Goal: Task Accomplishment & Management: Complete application form

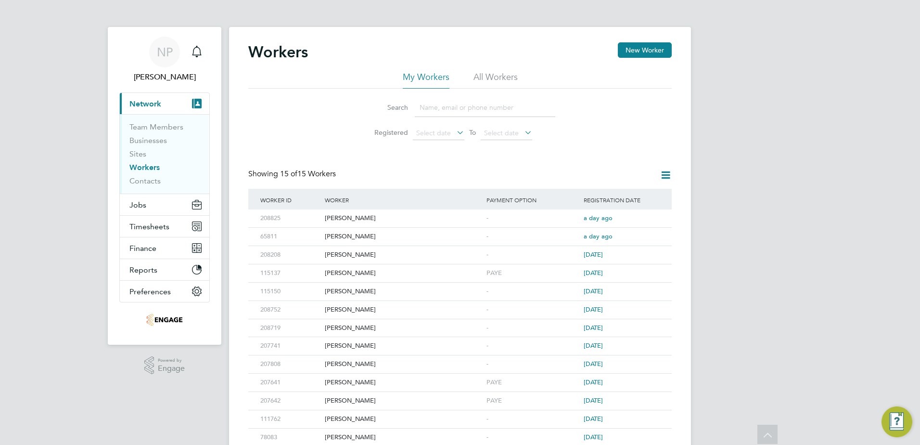
scroll to position [73, 0]
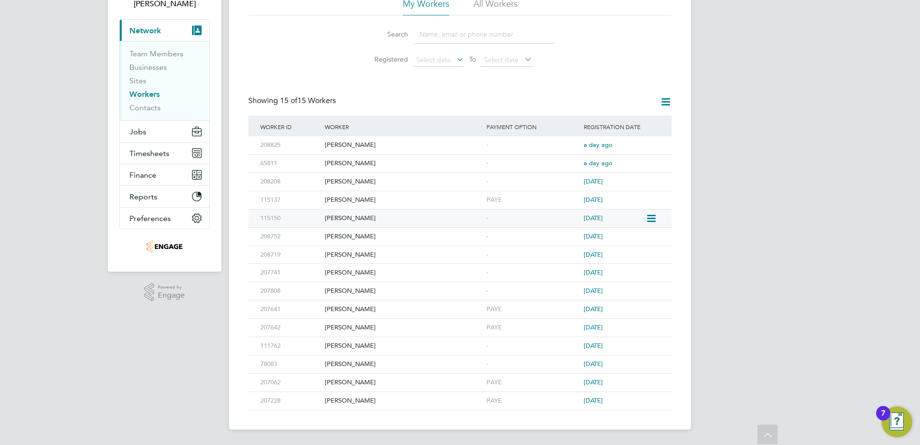
click at [343, 220] on div "[PERSON_NAME]" at bounding box center [403, 218] width 162 height 18
click at [648, 218] on icon at bounding box center [651, 219] width 10 height 12
click at [423, 219] on div "[PERSON_NAME]" at bounding box center [403, 218] width 162 height 18
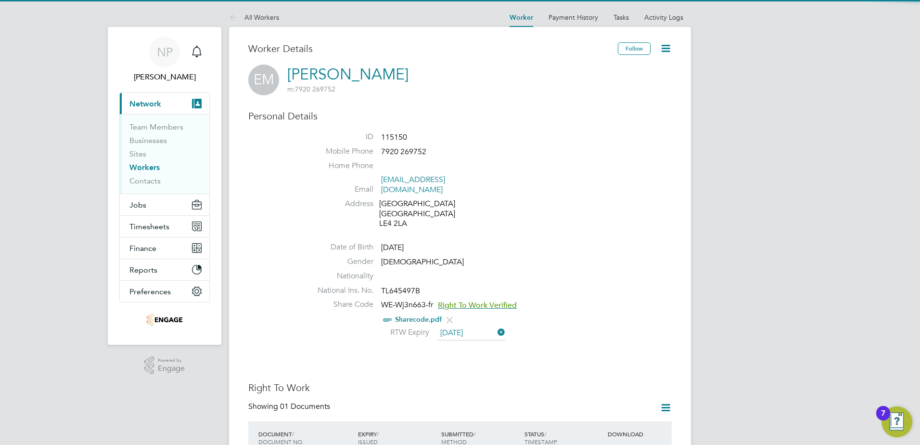
click at [665, 54] on icon at bounding box center [666, 48] width 12 height 12
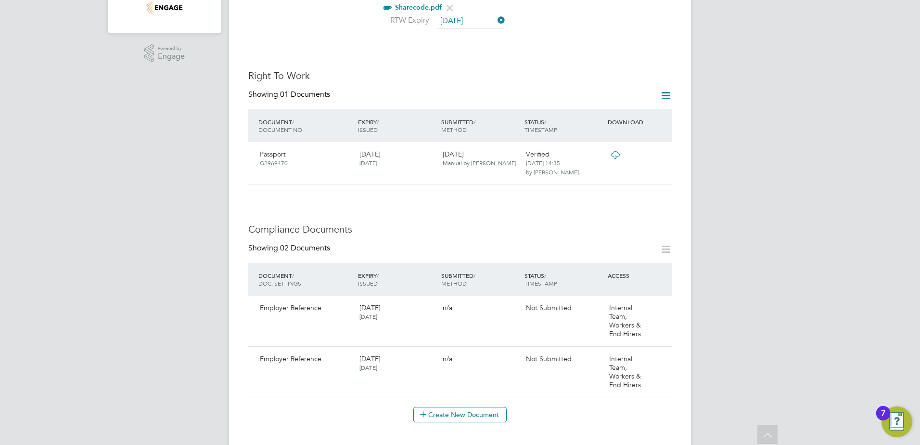
scroll to position [337, 0]
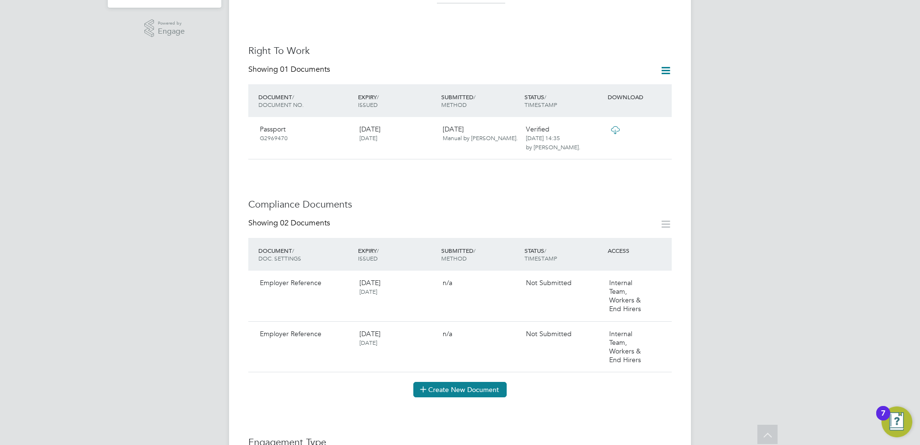
click at [461, 383] on button "Create New Document" at bounding box center [459, 389] width 93 height 15
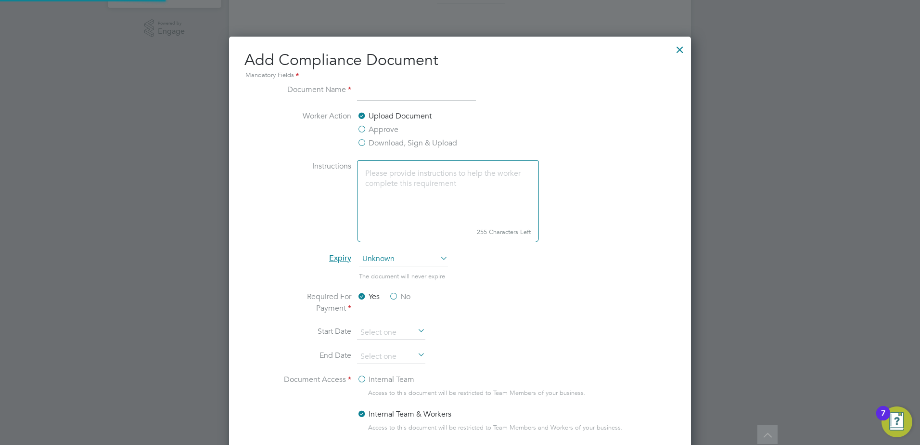
scroll to position [505, 462]
type input "Reference"
click at [434, 258] on span "Unknown" at bounding box center [403, 259] width 89 height 14
click at [387, 312] on li "After a year" at bounding box center [403, 310] width 90 height 13
click at [428, 190] on textarea at bounding box center [448, 192] width 182 height 64
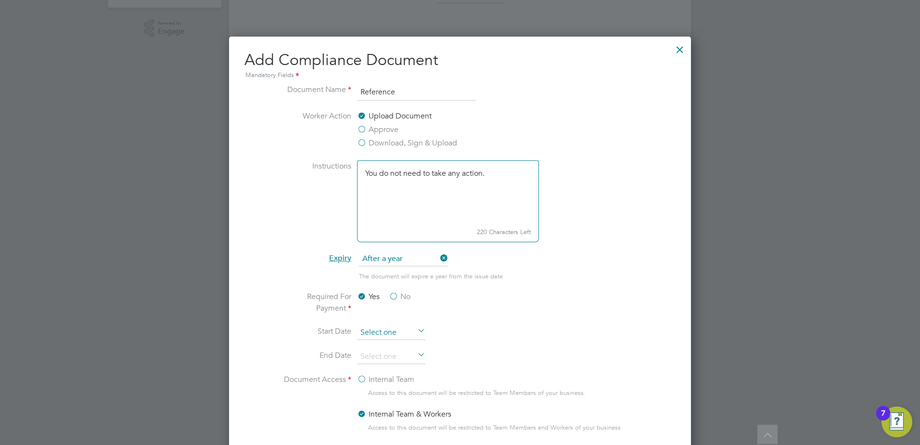
type textarea "You do not need to take any action."
click at [404, 328] on input at bounding box center [391, 332] width 68 height 14
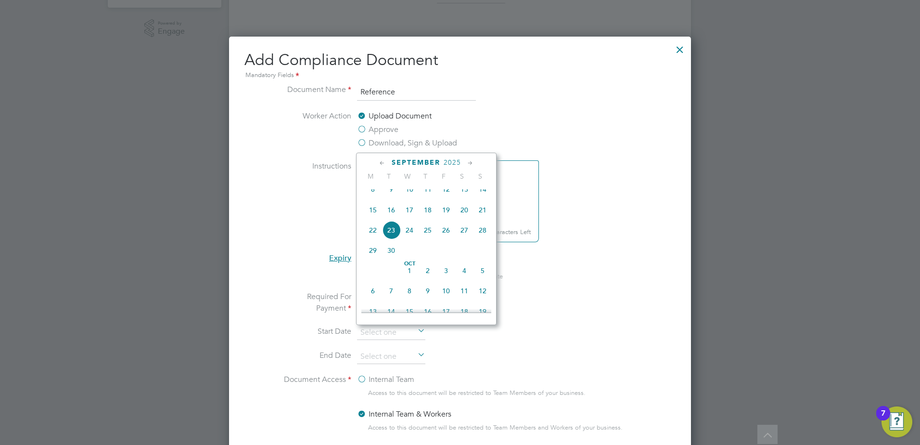
click at [374, 259] on span "29" at bounding box center [373, 250] width 18 height 18
type input "[DATE]"
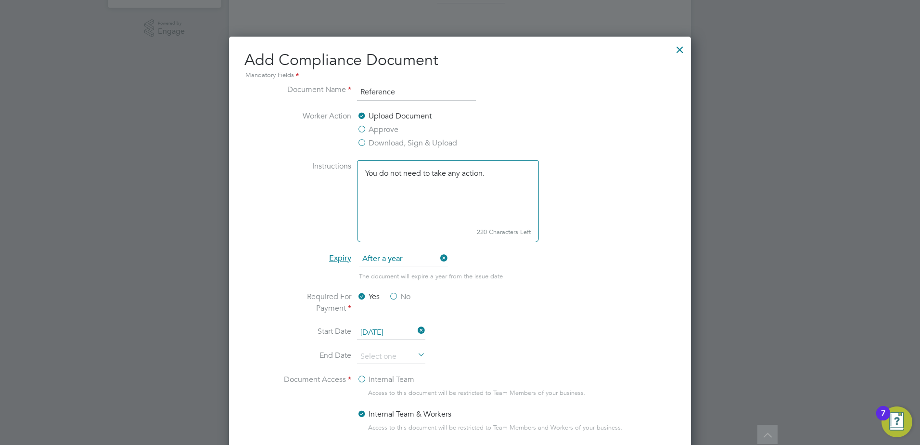
click at [416, 354] on icon at bounding box center [416, 354] width 0 height 13
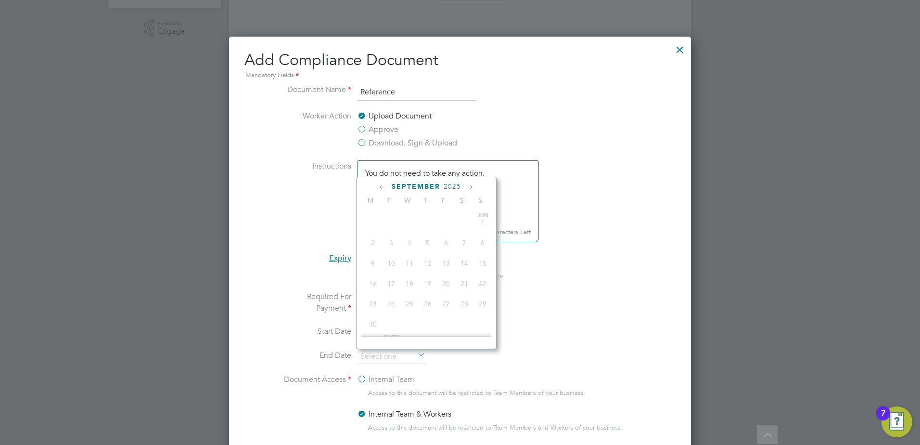
scroll to position [375, 0]
click at [448, 188] on span "2025" at bounding box center [452, 186] width 17 height 8
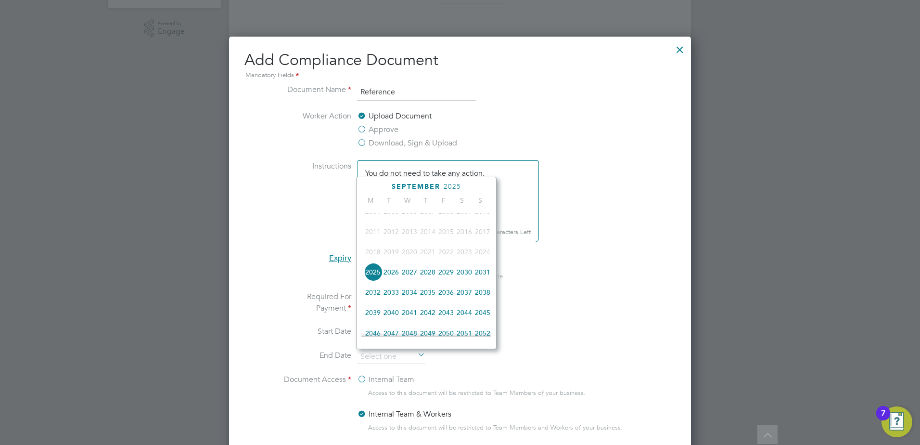
click at [393, 281] on span "2026" at bounding box center [391, 272] width 18 height 18
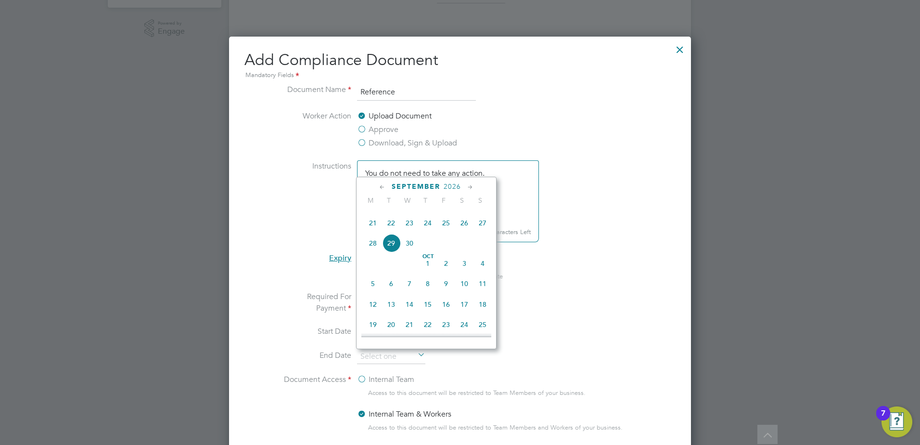
scroll to position [399, 0]
click at [389, 238] on span "29" at bounding box center [391, 229] width 18 height 18
type input "[DATE]"
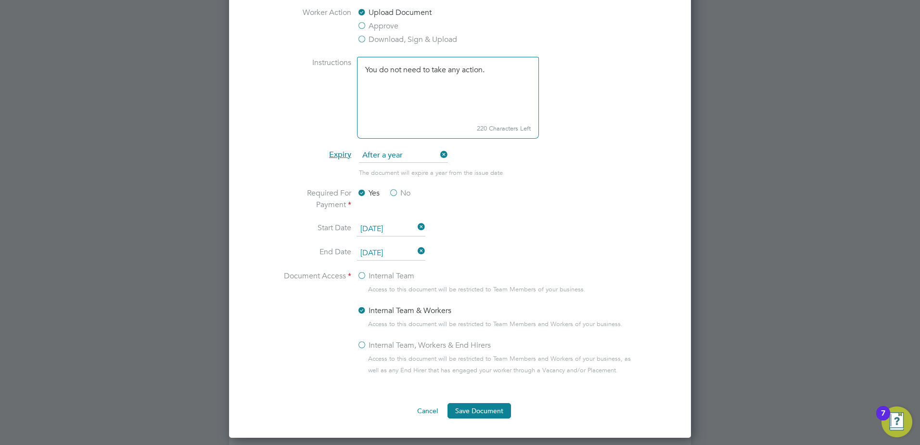
scroll to position [481, 0]
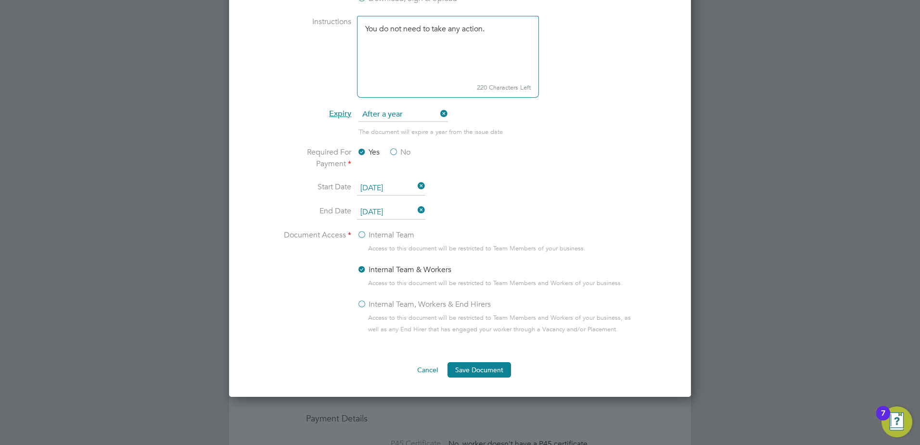
click at [360, 304] on label "Internal Team, Workers & End Hirers" at bounding box center [424, 304] width 134 height 12
click at [0, 0] on input "Internal Team, Workers & End Hirers" at bounding box center [0, 0] width 0 height 0
click at [478, 371] on button "Save Document" at bounding box center [479, 369] width 64 height 15
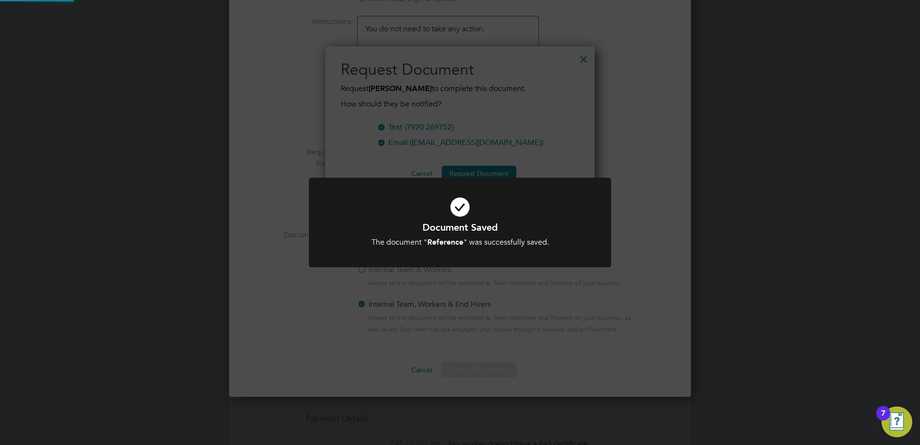
scroll to position [154, 270]
click at [584, 345] on div "Document Saved The document " Reference " was successfully saved. Cancel Okay" at bounding box center [460, 222] width 920 height 445
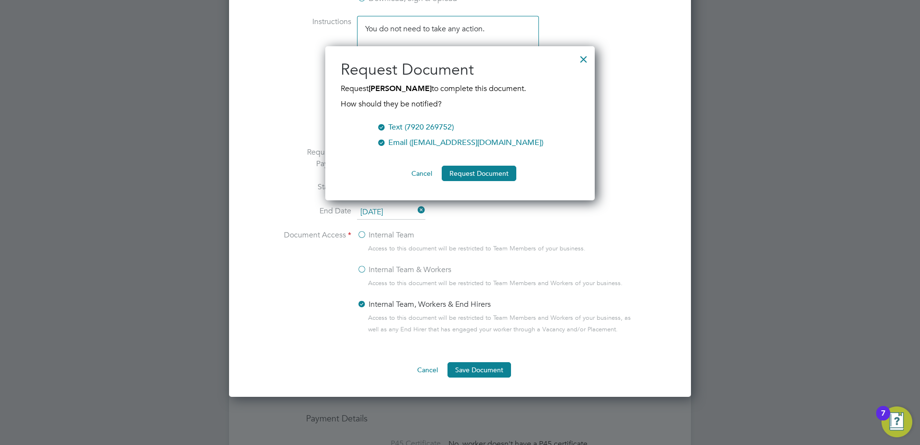
click at [386, 128] on div at bounding box center [382, 126] width 10 height 10
click at [386, 141] on div at bounding box center [382, 142] width 10 height 10
click at [577, 61] on div at bounding box center [583, 56] width 17 height 17
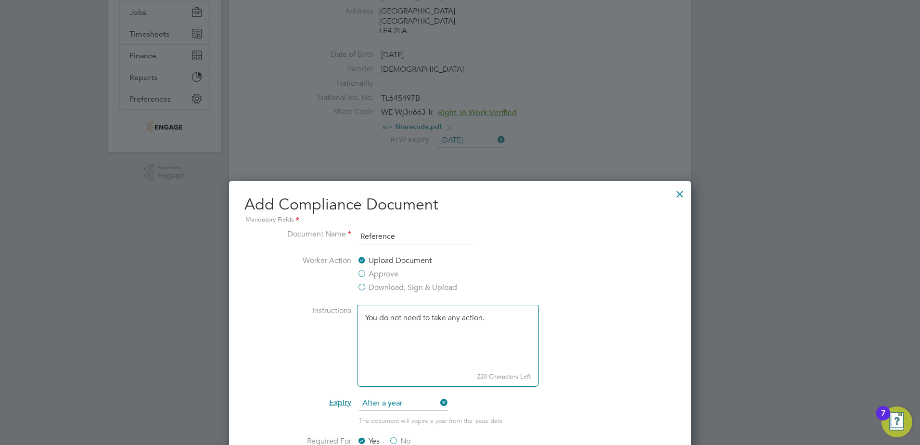
click at [675, 191] on div at bounding box center [679, 191] width 17 height 17
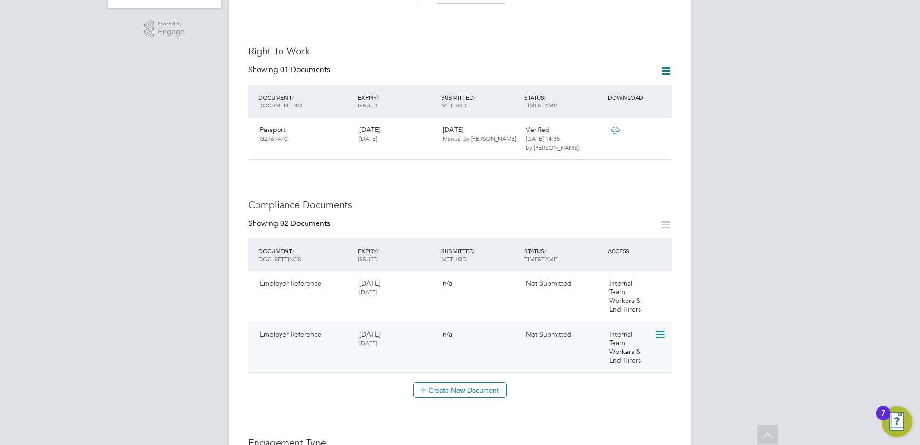
scroll to position [337, 0]
